Goal: Find specific page/section: Find specific page/section

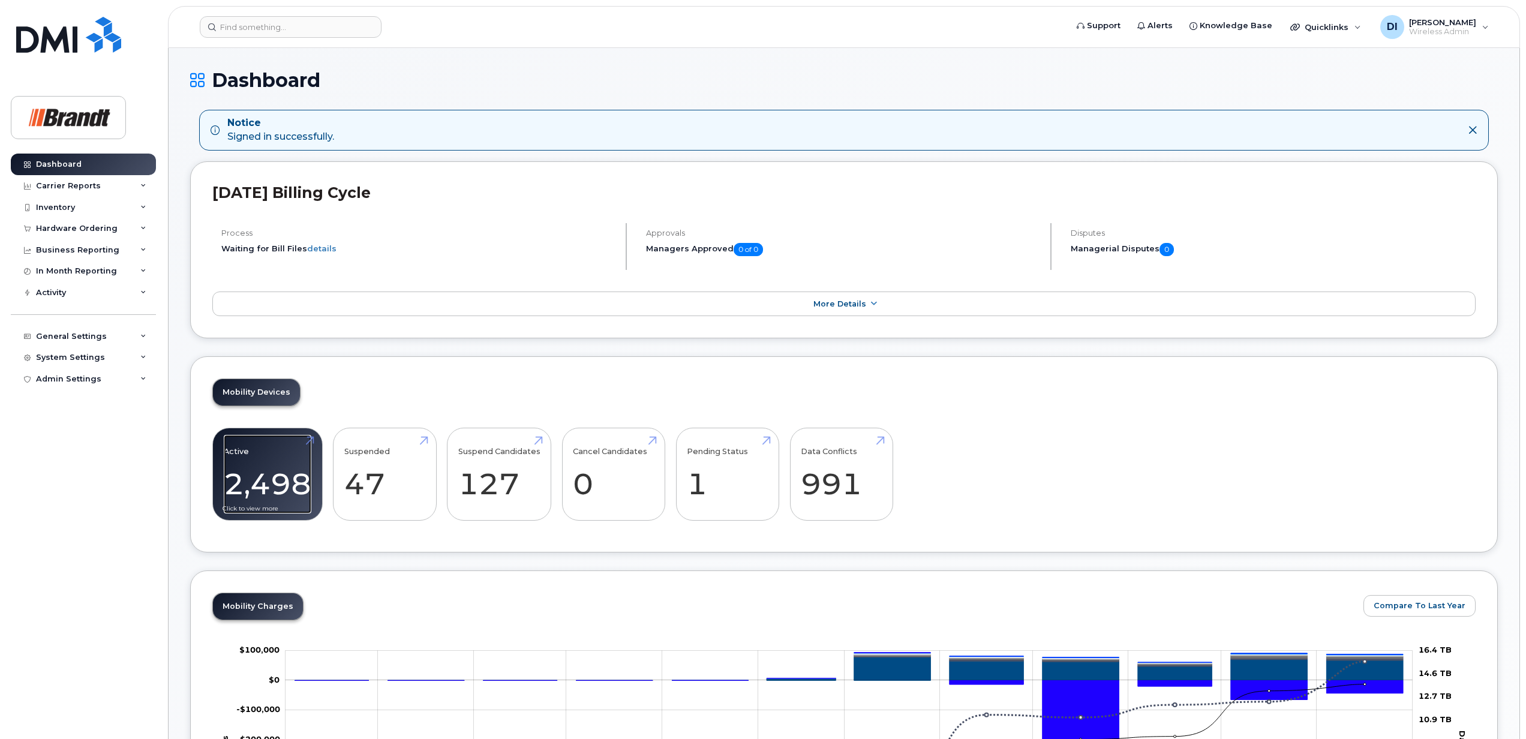
click at [267, 486] on link "Active 2,498" at bounding box center [268, 474] width 88 height 79
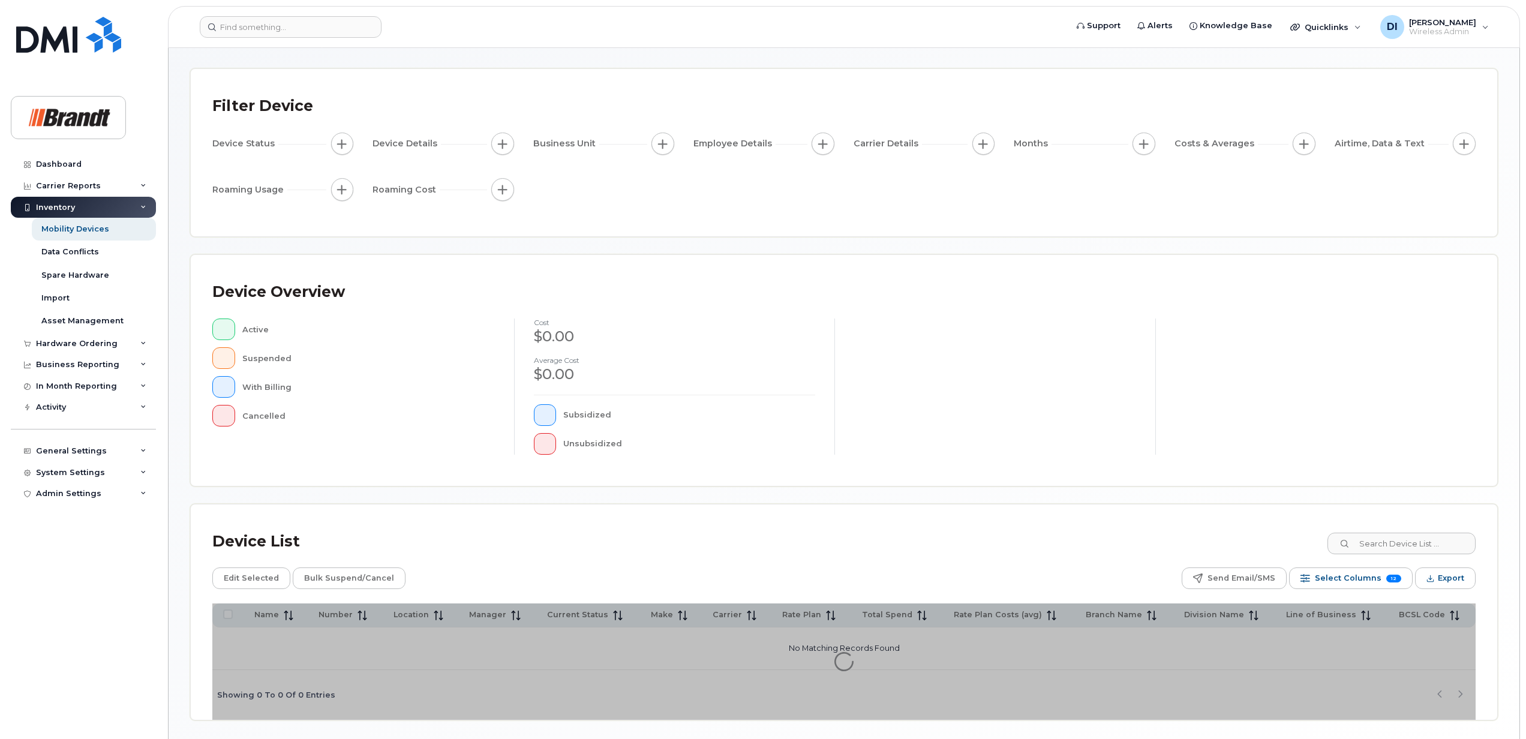
scroll to position [87, 0]
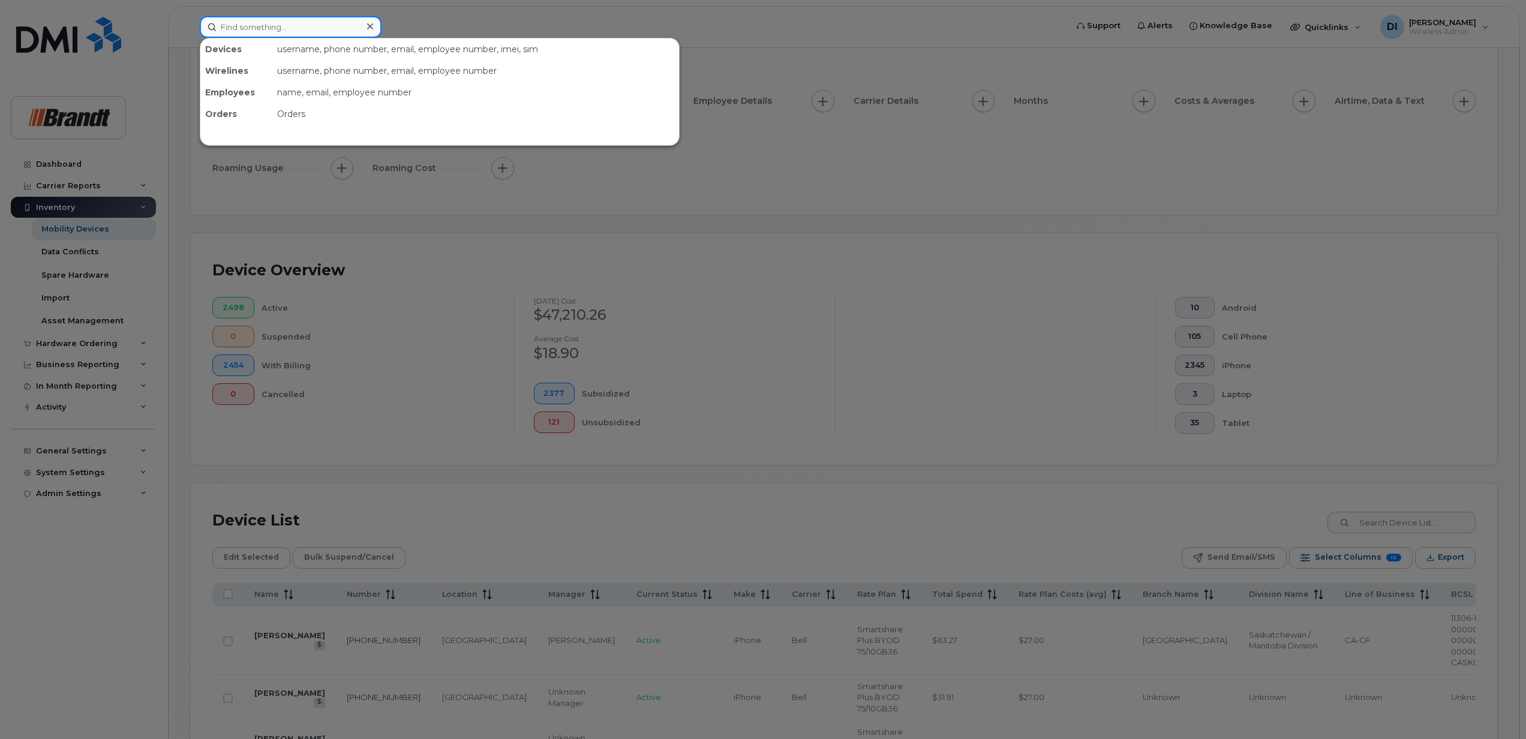
click at [284, 29] on input at bounding box center [291, 27] width 182 height 22
type input "Dallas"
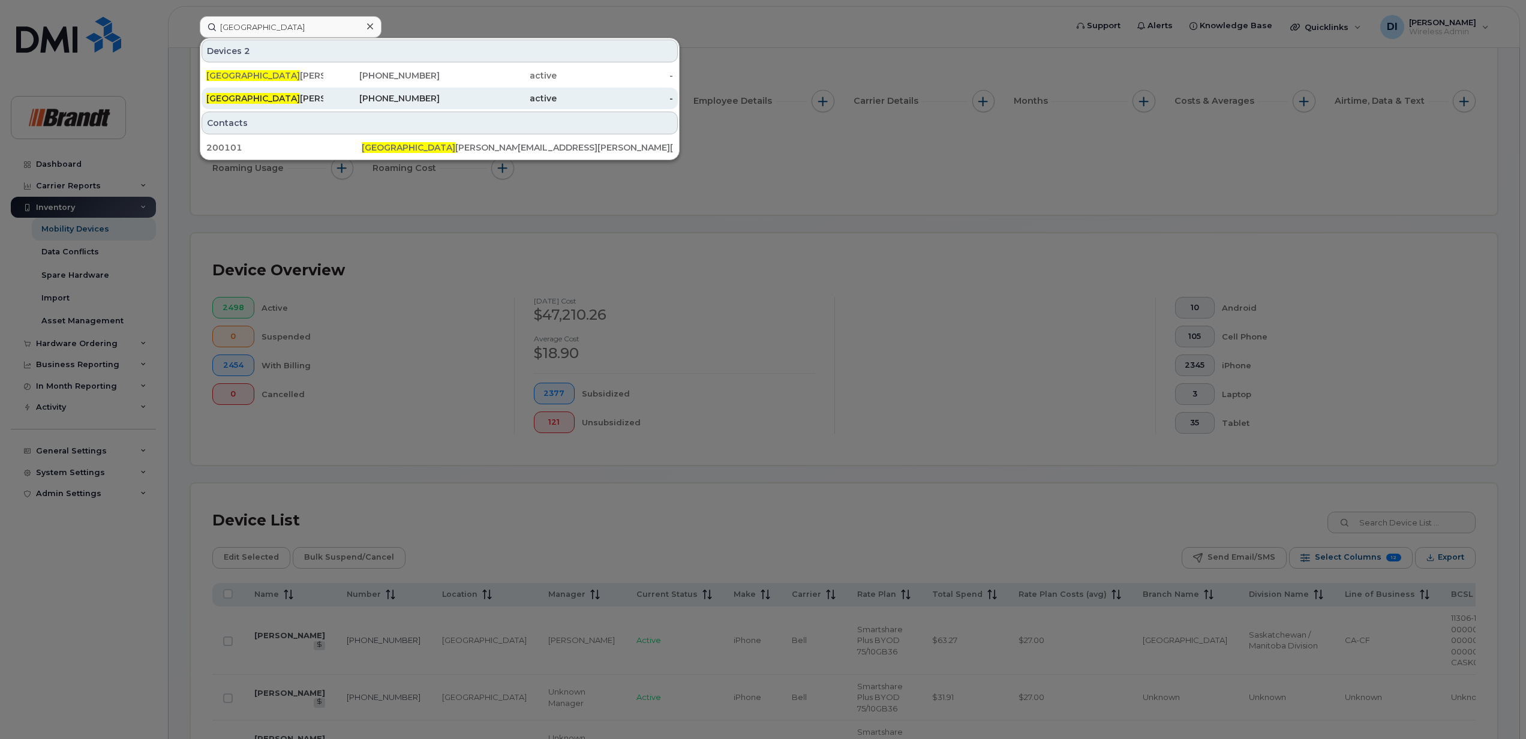
click at [240, 99] on div "Dallas Isaac" at bounding box center [264, 98] width 117 height 12
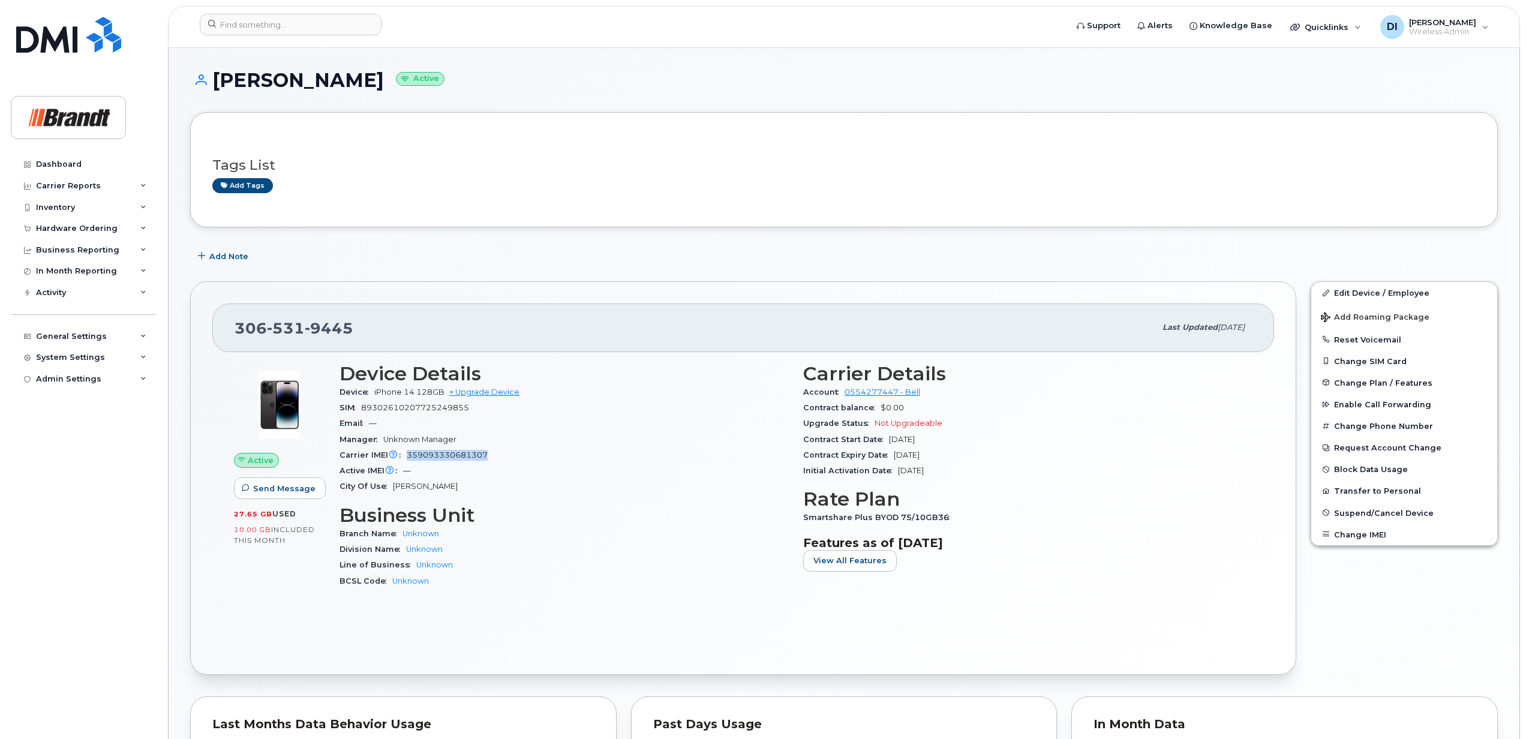
drag, startPoint x: 489, startPoint y: 454, endPoint x: 409, endPoint y: 452, distance: 80.4
click at [409, 452] on div "Carrier IMEI Carrier IMEI is reported during the last billing cycle or change o…" at bounding box center [563, 455] width 449 height 16
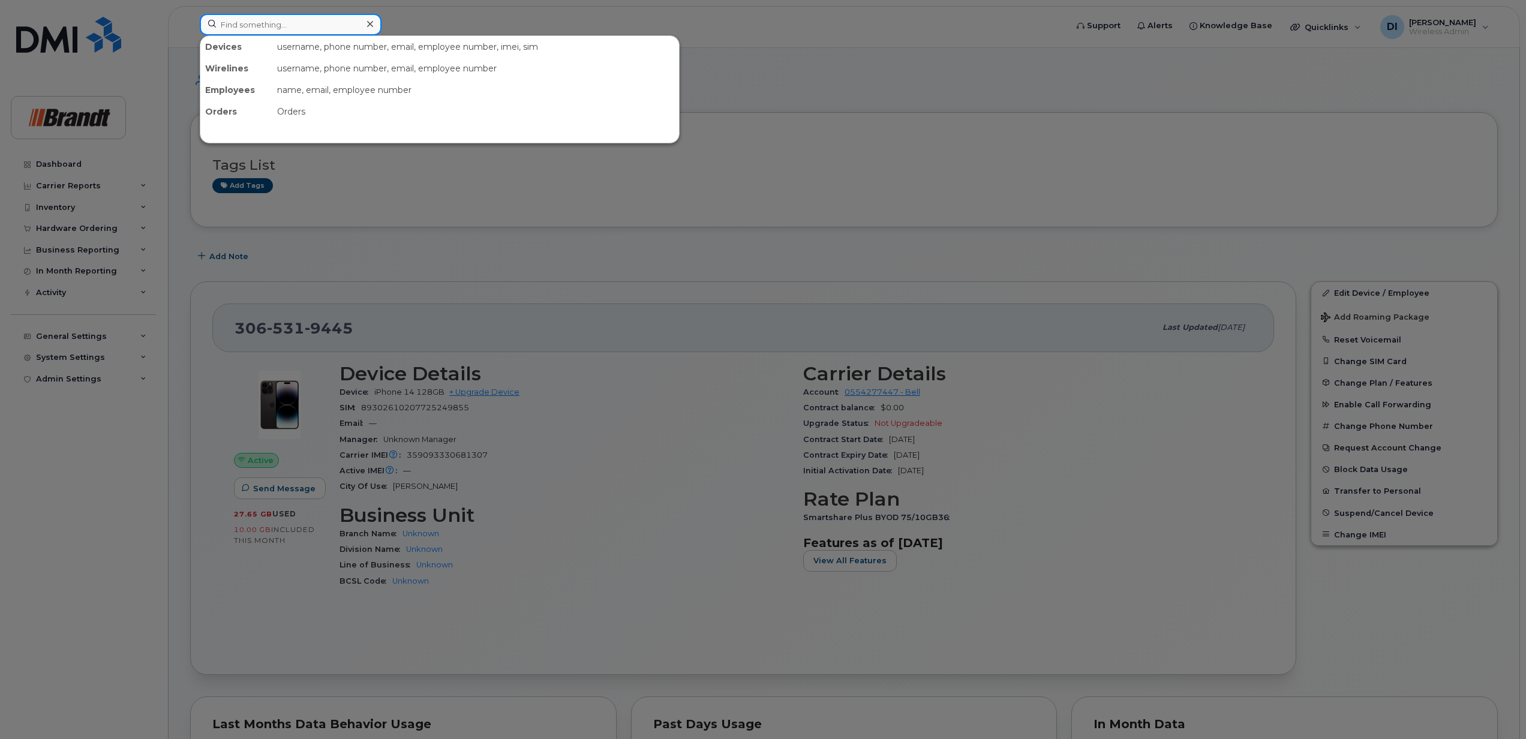
click at [286, 17] on input at bounding box center [291, 25] width 182 height 22
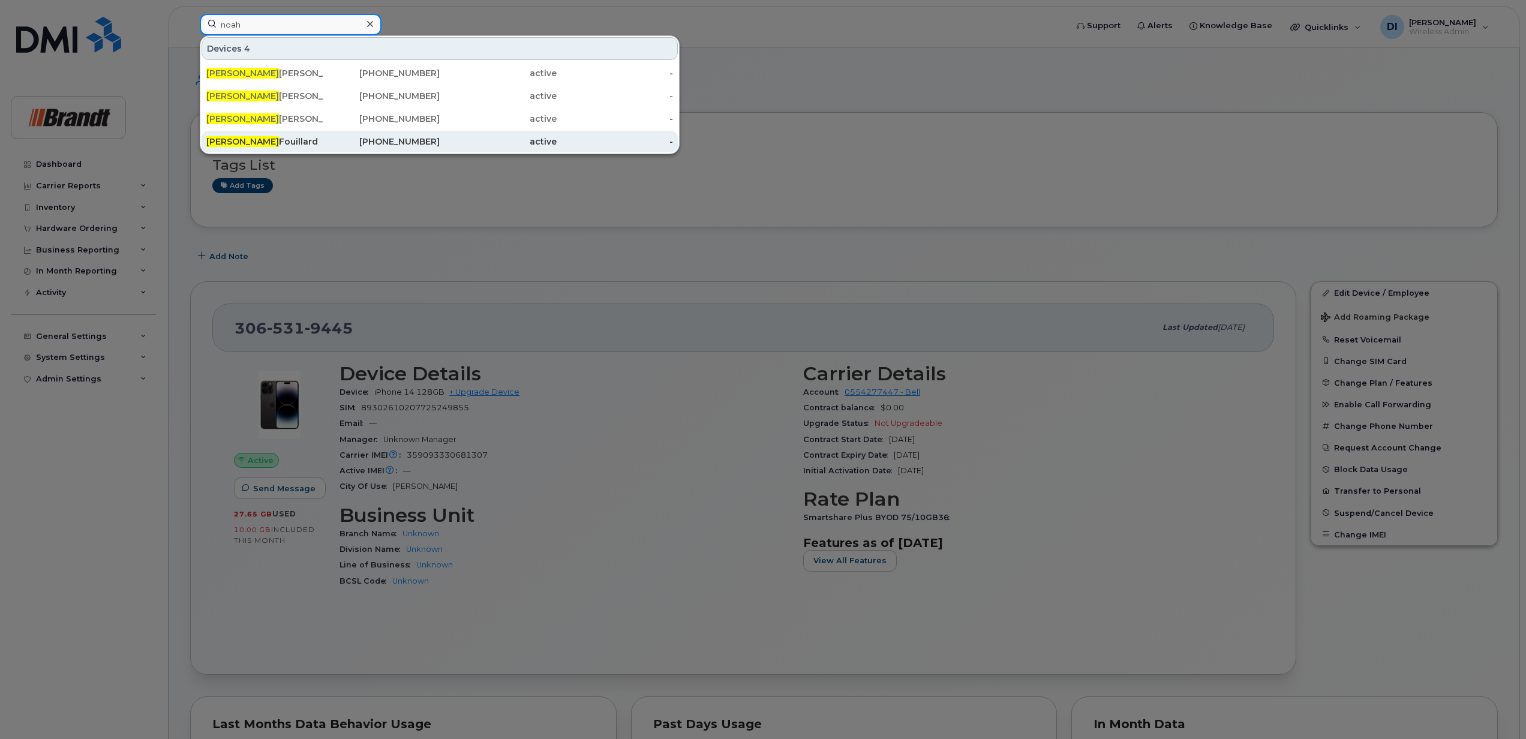
type input "noah"
click at [270, 140] on div "Noah Fouillard" at bounding box center [264, 142] width 117 height 12
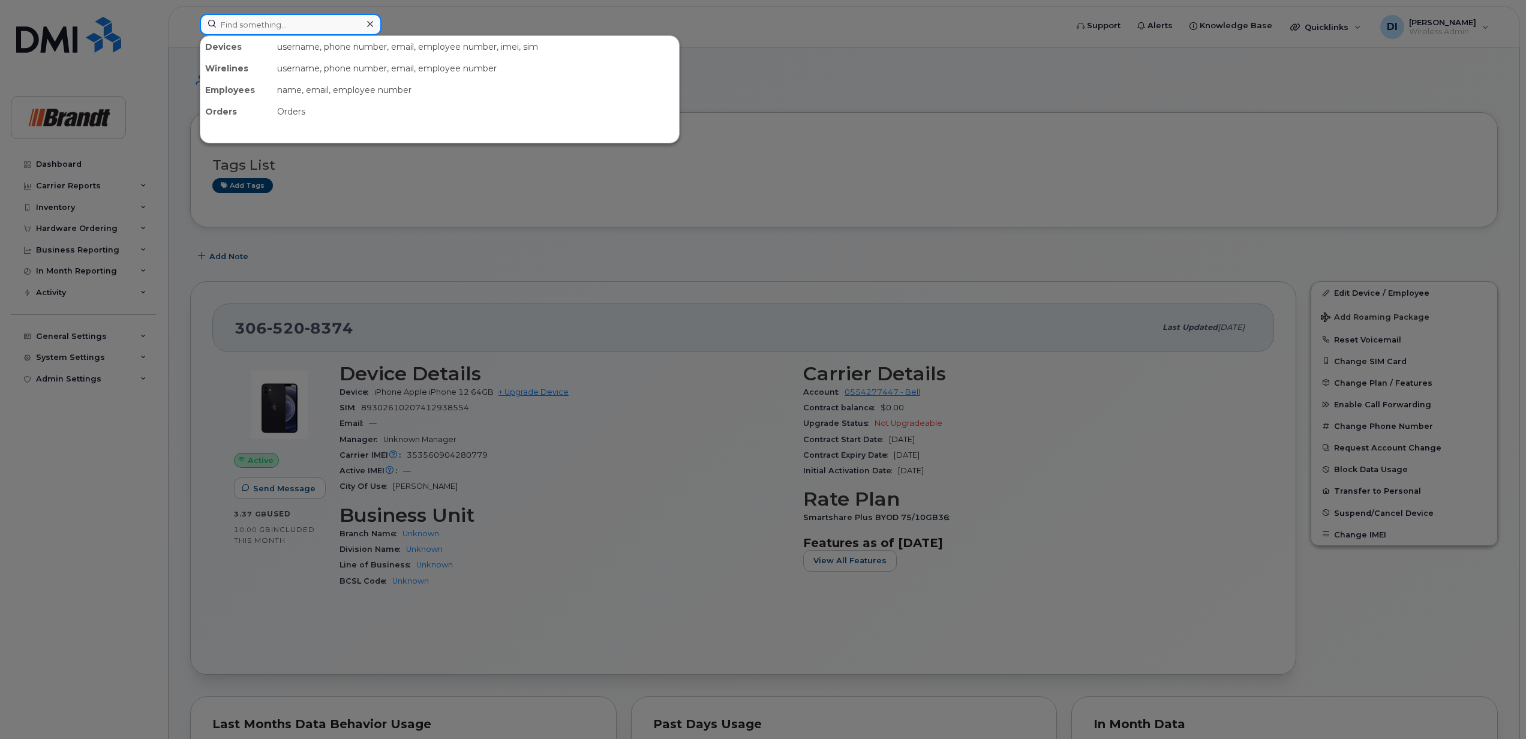
click at [247, 20] on input at bounding box center [291, 25] width 182 height 22
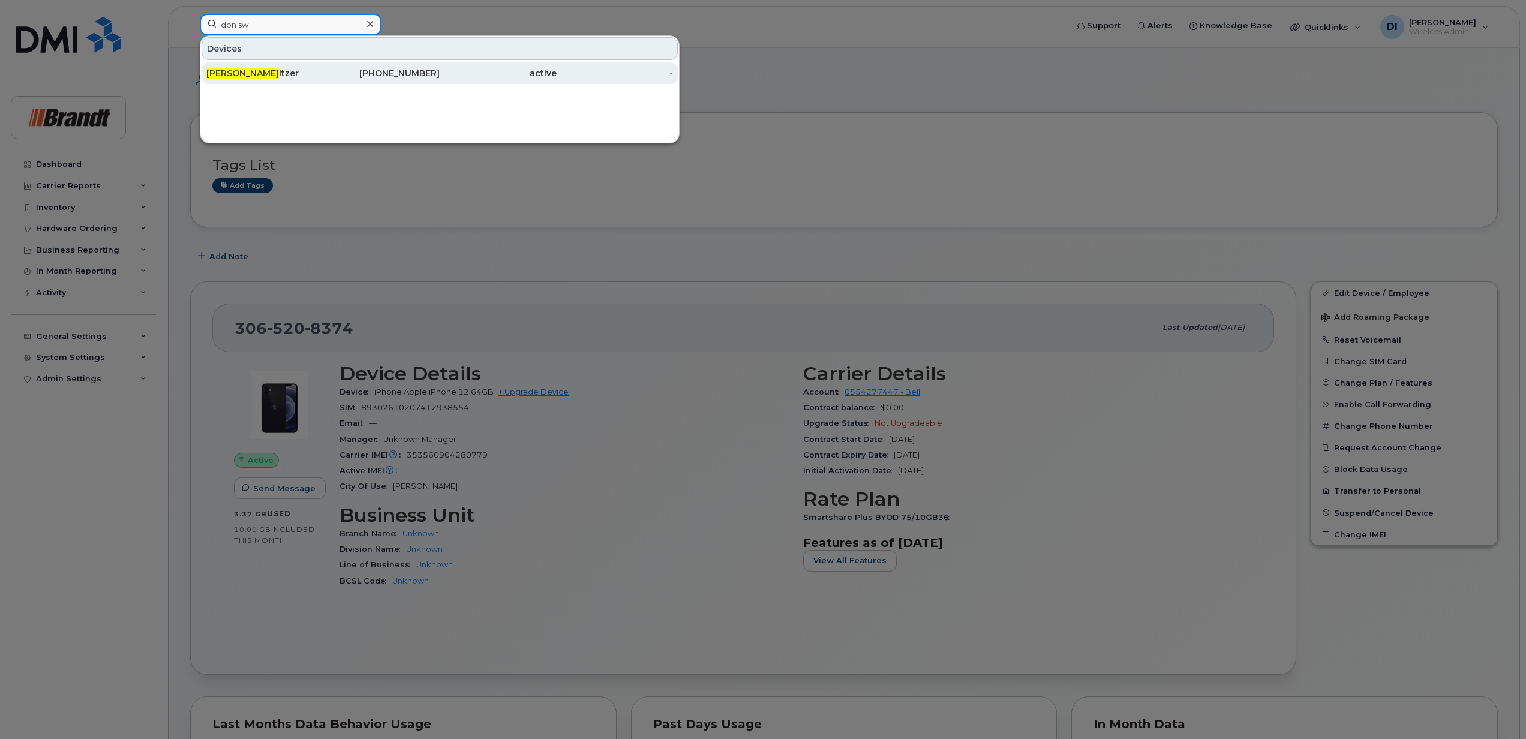
type input "don sw"
click at [221, 72] on span "Don Sw" at bounding box center [242, 73] width 73 height 11
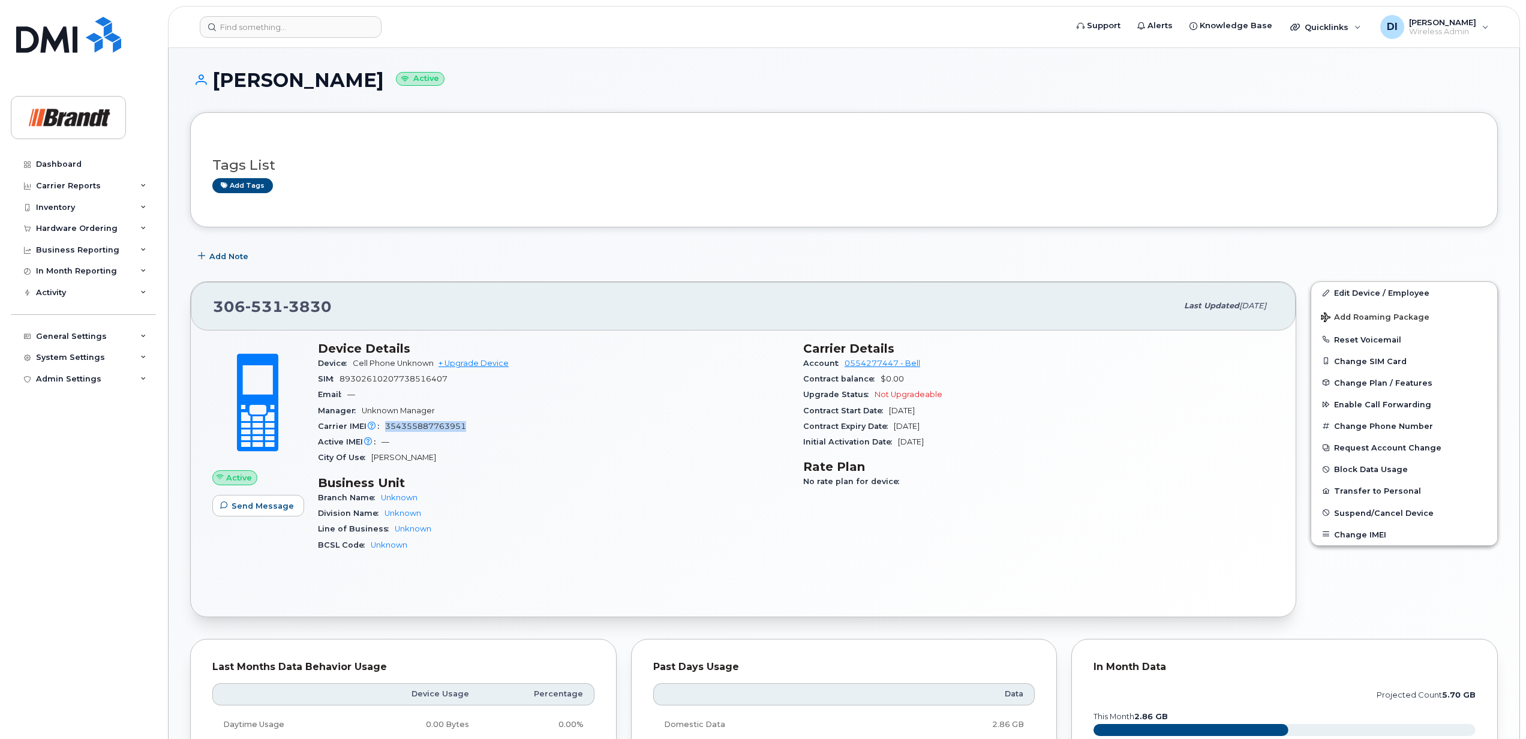
drag, startPoint x: 467, startPoint y: 426, endPoint x: 385, endPoint y: 425, distance: 81.6
click at [385, 425] on div "Carrier IMEI Carrier IMEI is reported during the last billing cycle or change o…" at bounding box center [553, 427] width 471 height 16
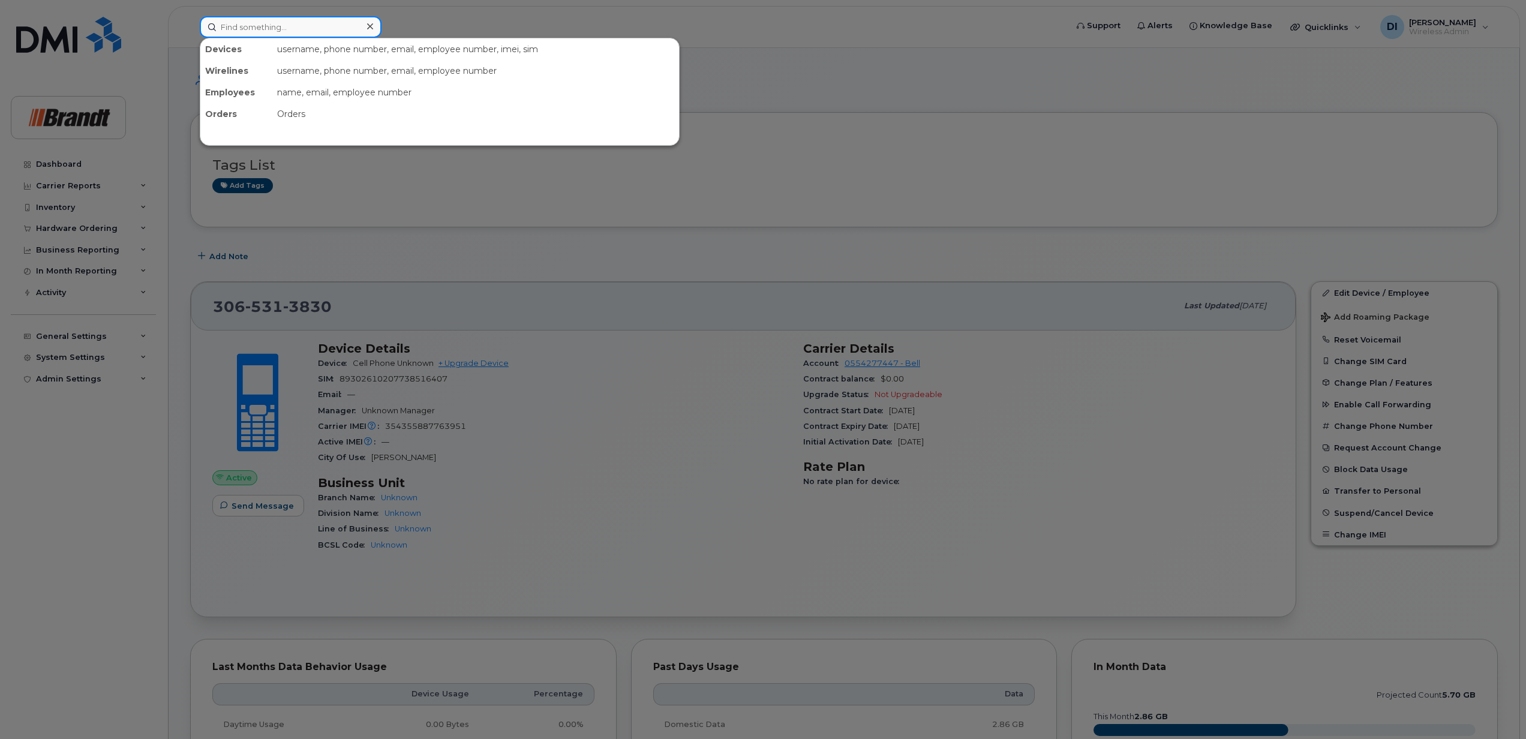
click at [281, 28] on input at bounding box center [291, 27] width 182 height 22
paste input "353202254189314"
click at [326, 27] on input "353202254189314" at bounding box center [291, 27] width 182 height 22
drag, startPoint x: 325, startPoint y: 25, endPoint x: 73, endPoint y: 23, distance: 251.9
click at [190, 28] on div "353202254189314 Devices [PERSON_NAME] [PHONE_NUMBER] active -" at bounding box center [629, 27] width 878 height 22
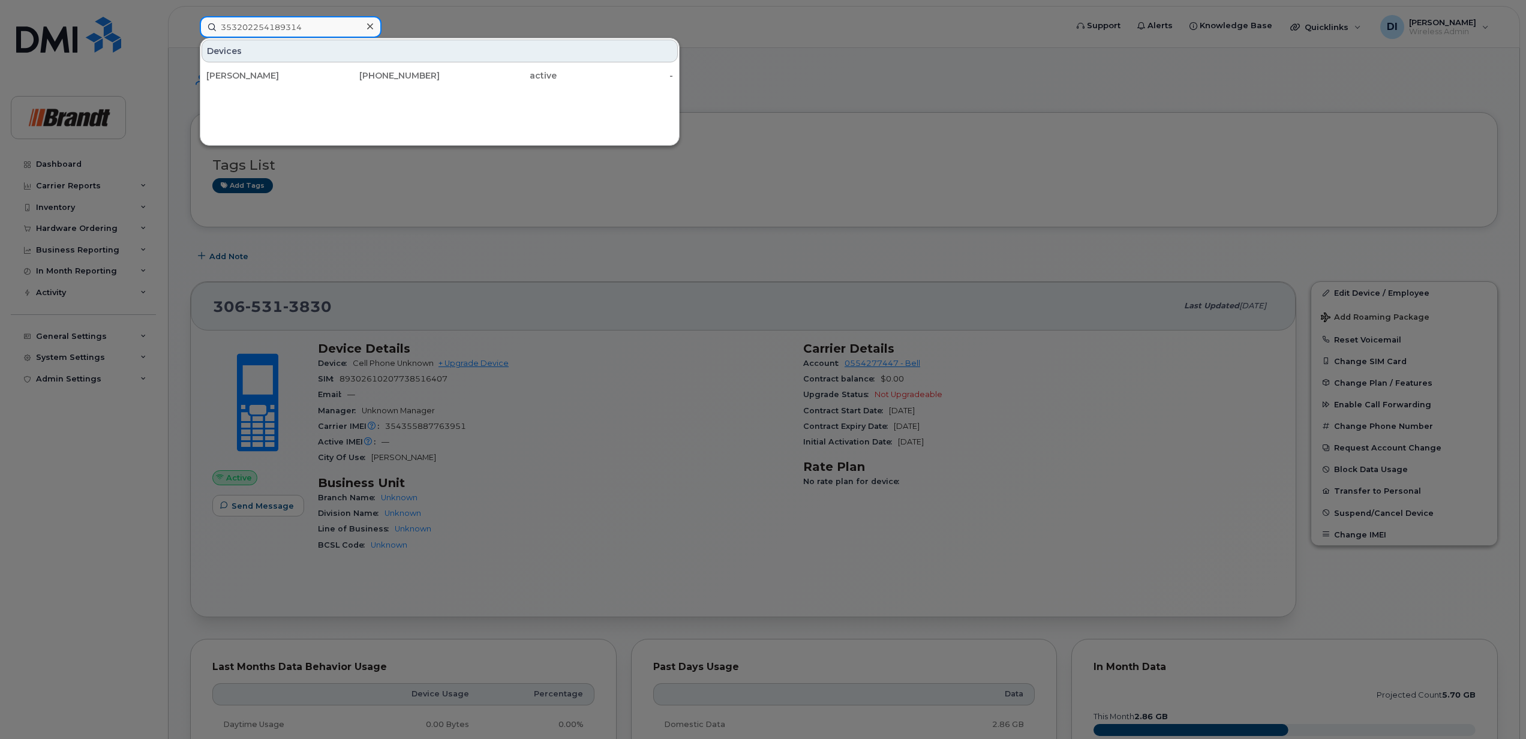
paste input "283679"
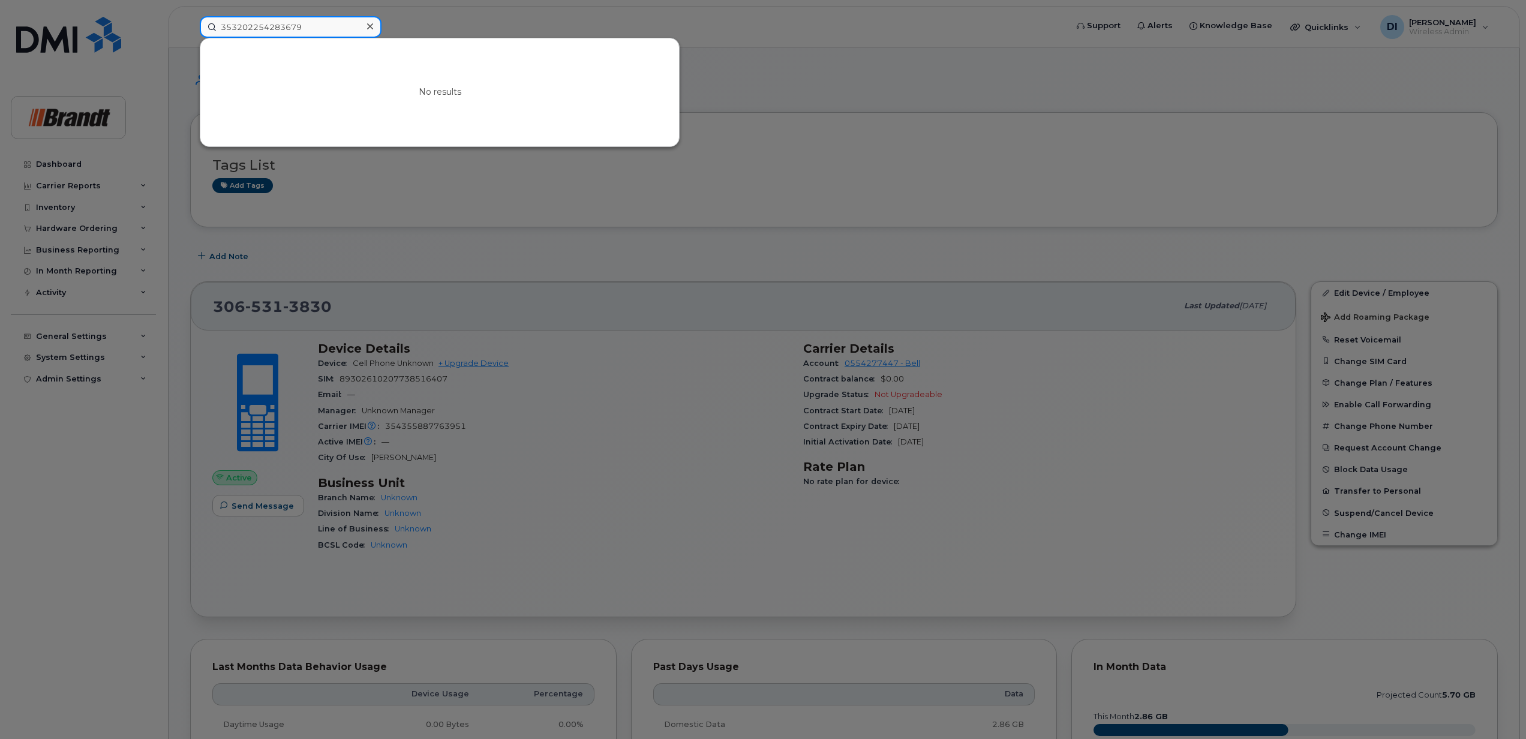
click at [324, 20] on input "353202254283679" at bounding box center [291, 27] width 182 height 22
drag, startPoint x: 202, startPoint y: 20, endPoint x: 67, endPoint y: 5, distance: 135.8
click at [190, 16] on div "353202254283679 No results" at bounding box center [629, 27] width 878 height 22
paste input "189314"
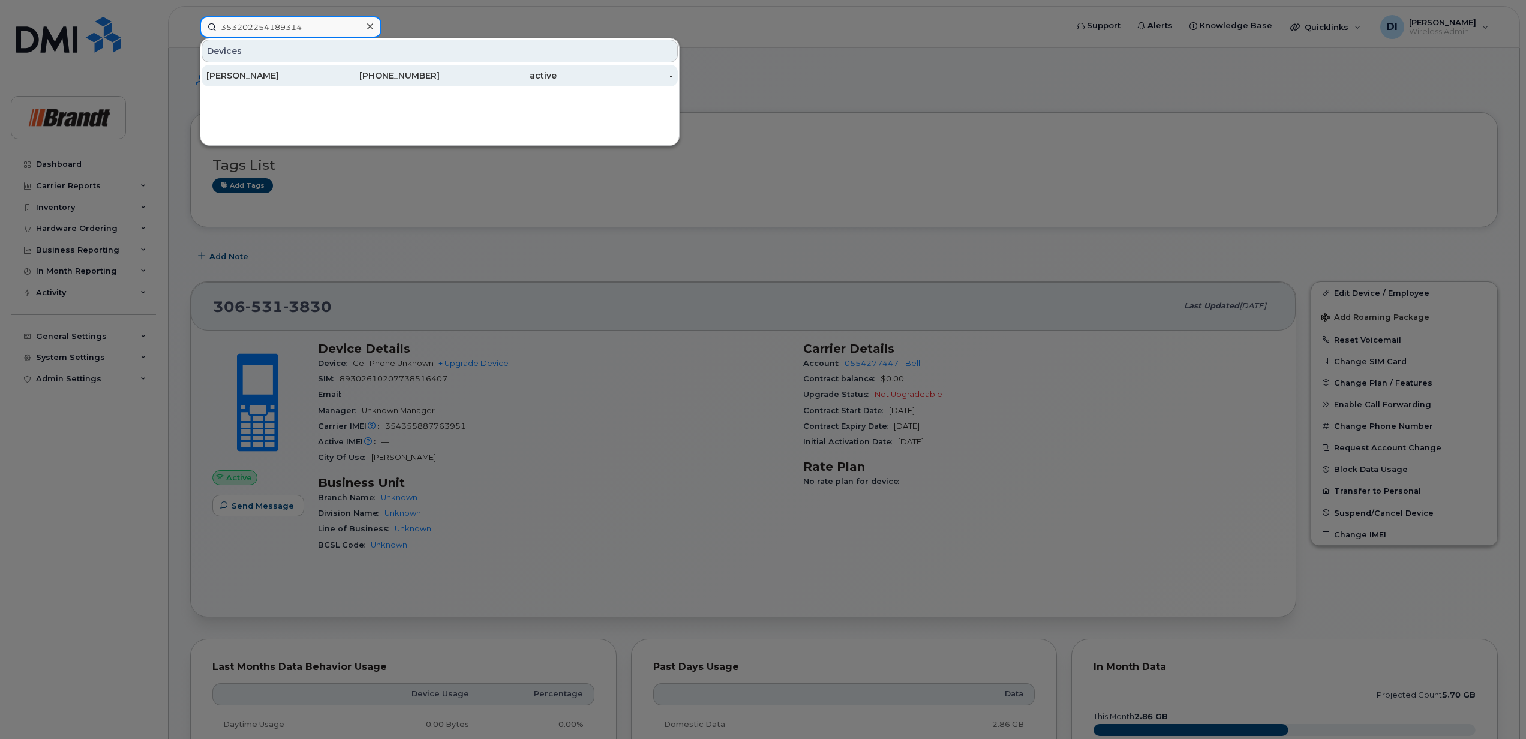
type input "353202254189314"
click at [230, 75] on div "[PERSON_NAME]" at bounding box center [264, 76] width 117 height 12
